Goal: Transaction & Acquisition: Download file/media

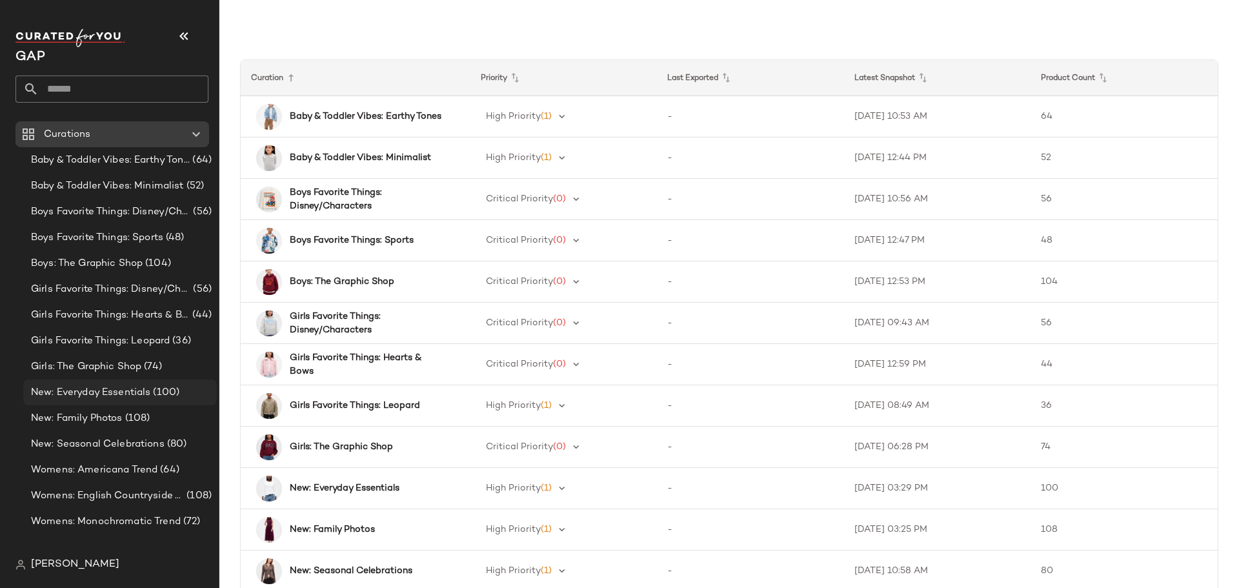
click at [124, 393] on span "New: Everyday Essentials" at bounding box center [90, 392] width 119 height 15
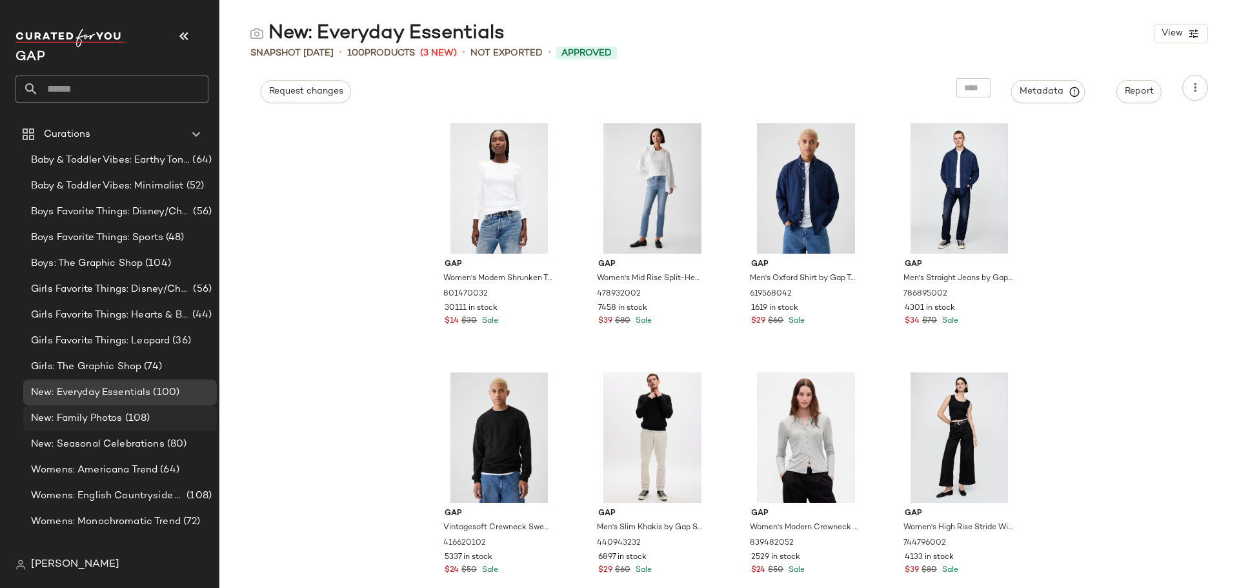
click at [114, 419] on span "New: Family Photos" at bounding box center [77, 418] width 92 height 15
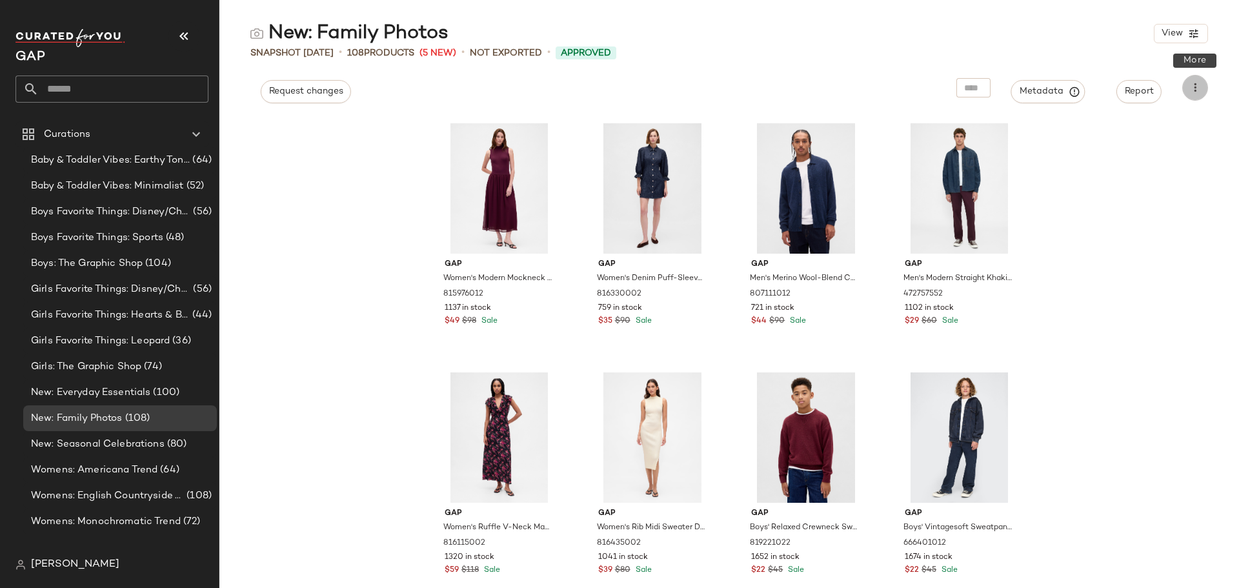
click at [1196, 85] on icon "button" at bounding box center [1195, 87] width 13 height 13
click at [935, 41] on div "New: Family Photos View" at bounding box center [729, 34] width 1020 height 26
click at [647, 63] on div "New: Family Photos View Snapshot [DATE] • 108 Products (5 New) • Not Exported •…" at bounding box center [729, 304] width 1020 height 567
click at [72, 381] on div "New: Everyday Essentials (100)" at bounding box center [120, 393] width 194 height 26
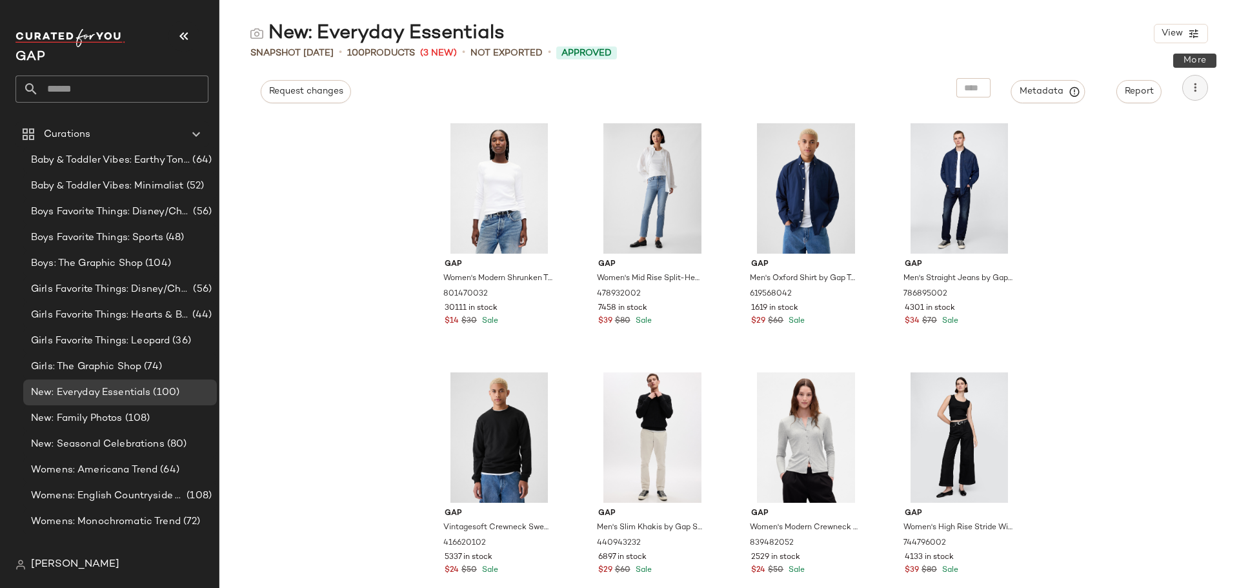
click at [1199, 85] on icon "button" at bounding box center [1195, 87] width 13 height 13
click at [1115, 121] on span "Download CSV" at bounding box center [1136, 125] width 121 height 14
click at [108, 423] on span "New: Family Photos" at bounding box center [77, 418] width 92 height 15
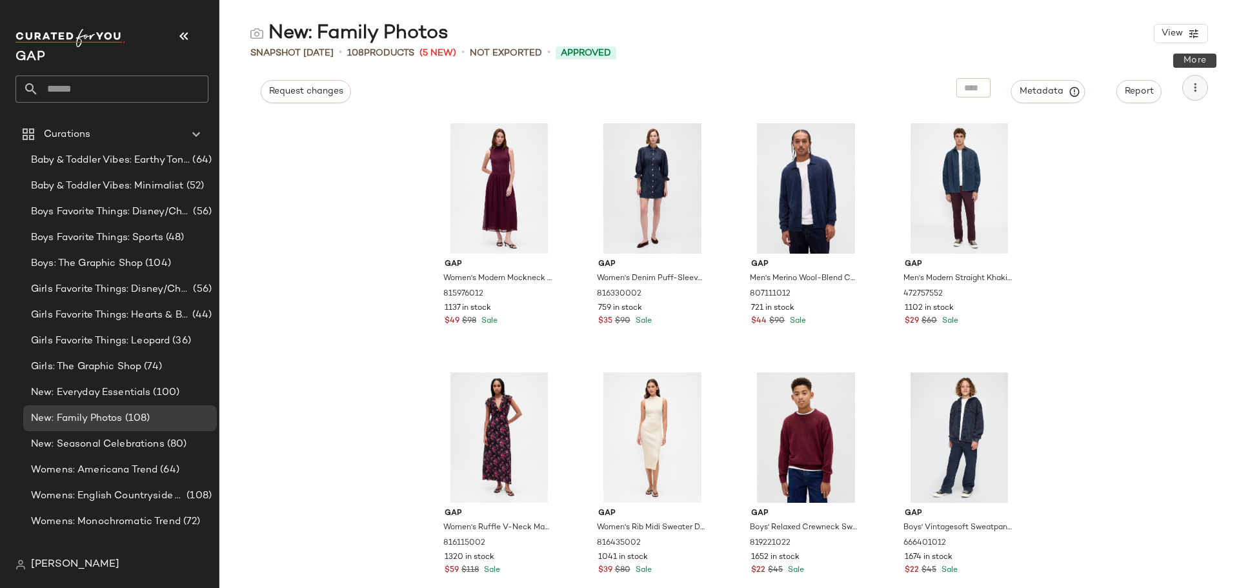
click at [1187, 87] on button "button" at bounding box center [1196, 88] width 26 height 26
click at [1157, 129] on span "Download CSV" at bounding box center [1136, 125] width 121 height 14
click at [119, 447] on span "New: Seasonal Celebrations" at bounding box center [98, 444] width 134 height 15
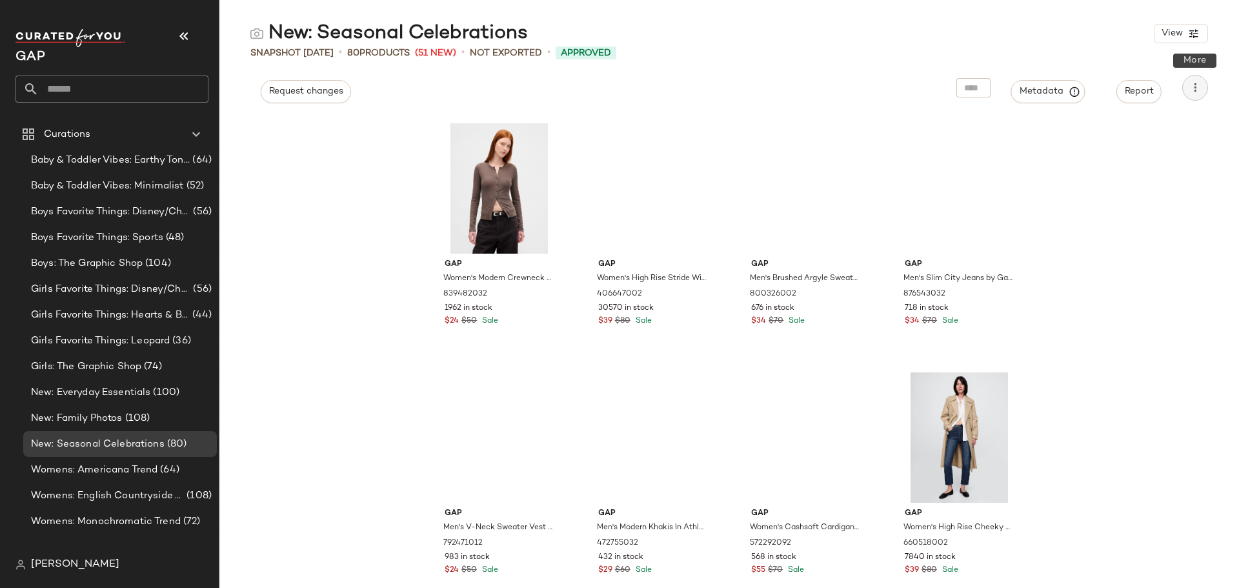
click at [1197, 83] on icon "button" at bounding box center [1195, 87] width 13 height 13
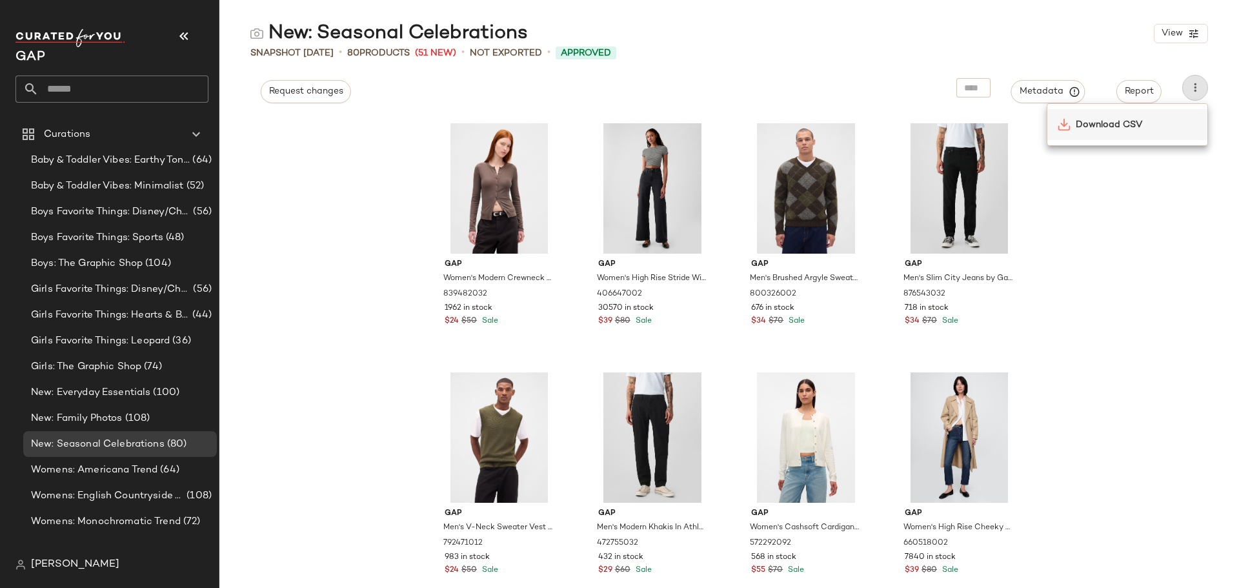
click at [1137, 121] on span "Download CSV" at bounding box center [1136, 125] width 121 height 14
